Goal: Find specific page/section: Find specific page/section

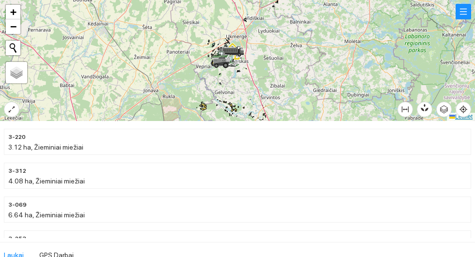
click at [471, 113] on link "Leaflet" at bounding box center [460, 116] width 23 height 7
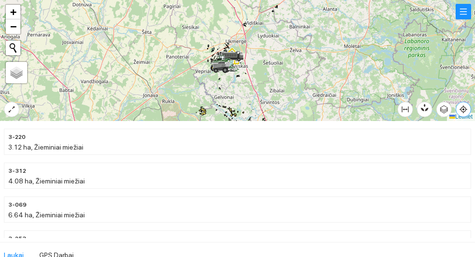
click at [464, 110] on icon "aim" at bounding box center [463, 109] width 2 height 2
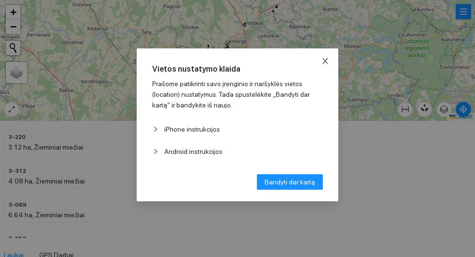
click at [327, 60] on icon "close" at bounding box center [324, 61] width 5 height 6
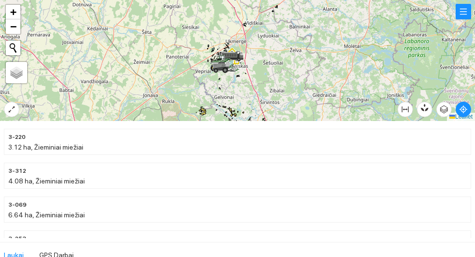
click at [21, 96] on div at bounding box center [237, 60] width 475 height 121
click at [9, 108] on icon "expand-alt" at bounding box center [12, 110] width 8 height 8
